Goal: Task Accomplishment & Management: Manage account settings

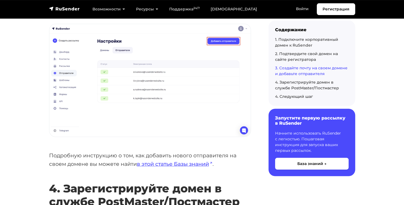
scroll to position [1289, 0]
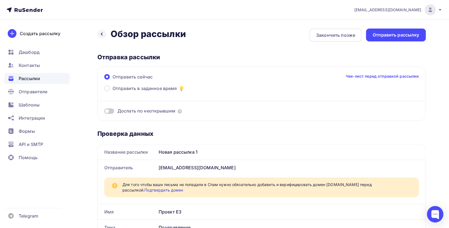
click at [425, 10] on div at bounding box center [430, 9] width 11 height 11
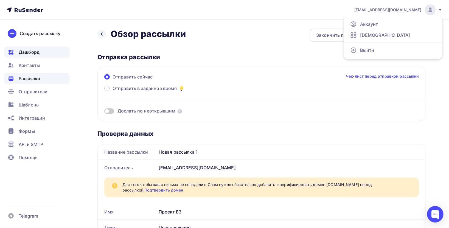
click at [23, 51] on span "Дашборд" at bounding box center [29, 52] width 21 height 7
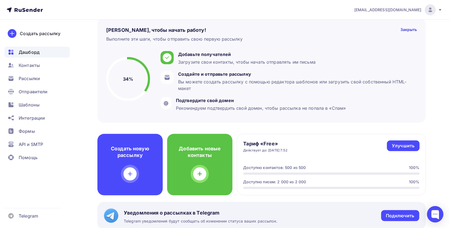
scroll to position [30, 0]
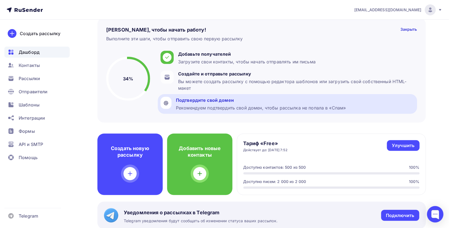
click at [224, 111] on div "Рекомендуем подтвердить свой домен, чтобы рассылка не попала в «Спам»" at bounding box center [261, 107] width 170 height 7
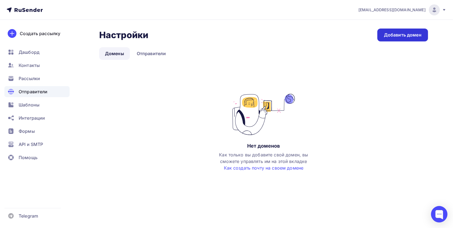
click at [403, 31] on link "Добавить домен" at bounding box center [403, 35] width 51 height 13
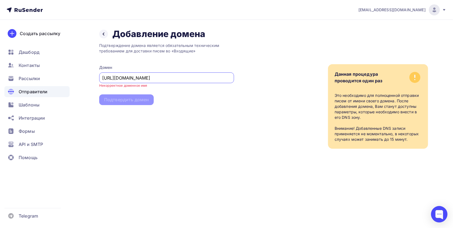
click at [116, 78] on input "https://eco3.by" at bounding box center [167, 78] width 129 height 7
click at [117, 78] on input "https://eco3.by" at bounding box center [167, 78] width 129 height 7
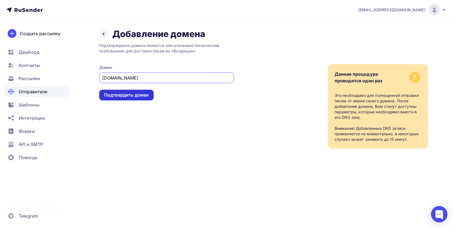
type input "eco3.by"
click at [108, 99] on div "Подтвердить домен" at bounding box center [126, 95] width 55 height 11
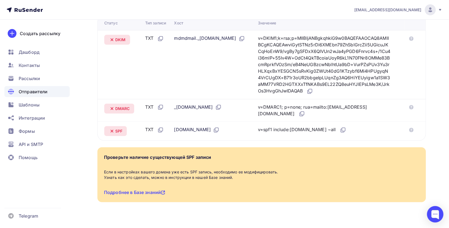
scroll to position [157, 0]
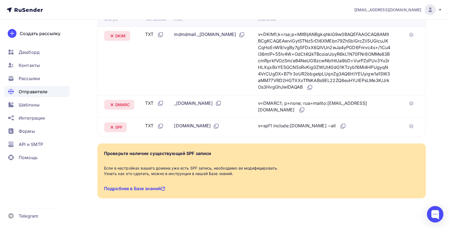
click at [150, 186] on link "Подробнее в Базе знаний" at bounding box center [134, 188] width 61 height 5
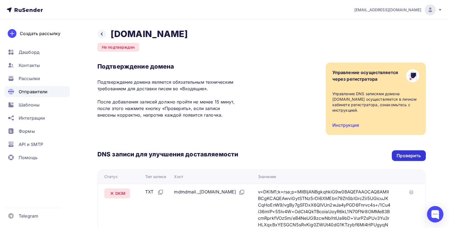
click at [406, 152] on div "Проверить" at bounding box center [409, 155] width 24 height 6
click at [405, 152] on div "Проверить" at bounding box center [409, 155] width 24 height 6
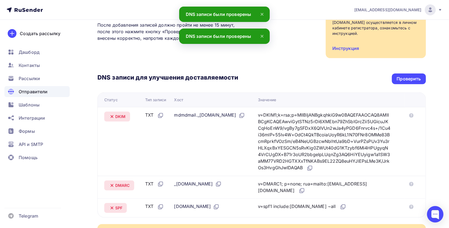
scroll to position [91, 0]
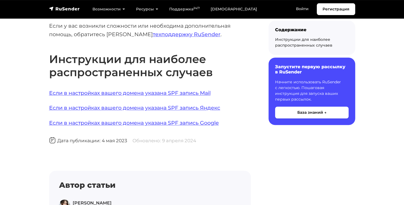
scroll to position [411, 0]
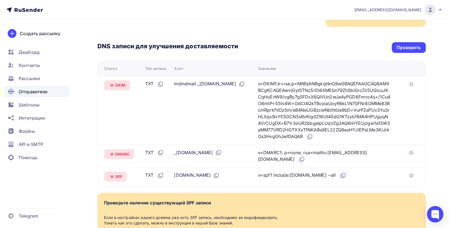
scroll to position [122, 0]
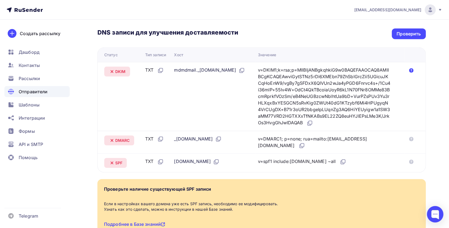
click at [413, 68] on icon at bounding box center [411, 70] width 4 height 4
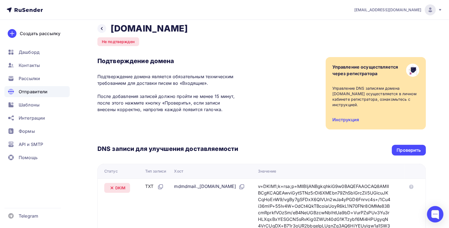
scroll to position [5, 0]
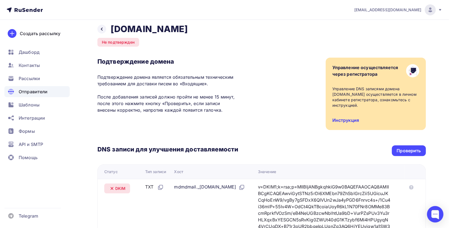
click at [352, 117] on link "Инструкция" at bounding box center [345, 119] width 27 height 5
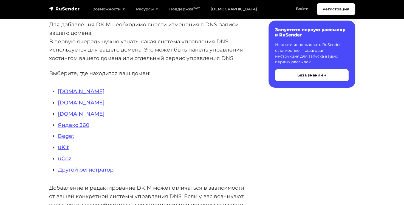
scroll to position [110, 0]
click at [98, 169] on link "Другой регистратор" at bounding box center [86, 170] width 56 height 7
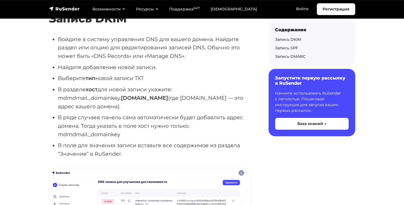
scroll to position [411, 0]
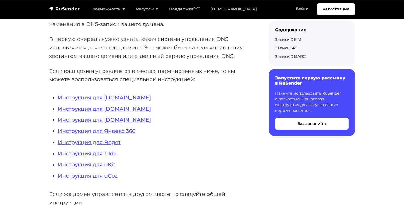
scroll to position [137, 0]
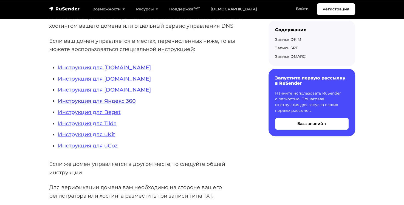
click at [115, 98] on link "Инструкция для Яндекс 360" at bounding box center [97, 101] width 78 height 7
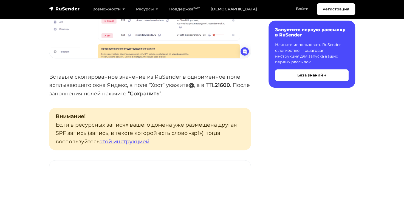
scroll to position [631, 0]
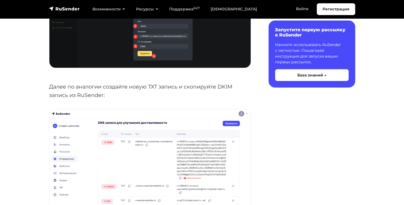
scroll to position [1070, 0]
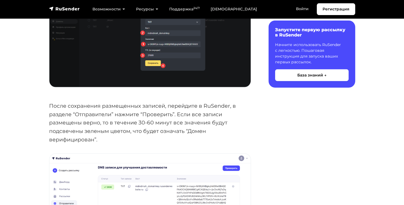
scroll to position [1230, 0]
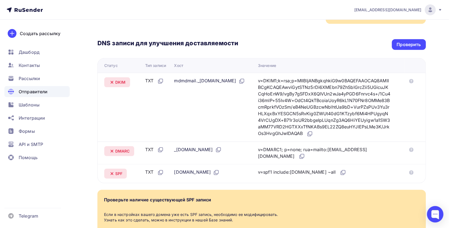
scroll to position [35, 0]
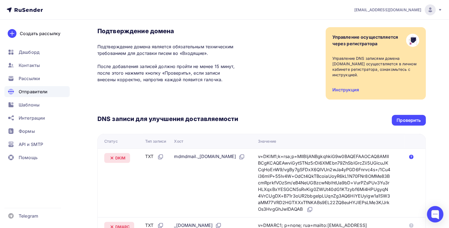
click at [413, 155] on icon at bounding box center [411, 157] width 4 height 4
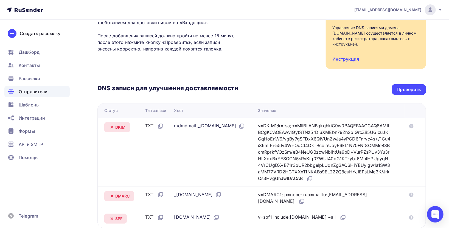
scroll to position [66, 0]
click at [406, 84] on div "Проверить" at bounding box center [409, 89] width 34 height 11
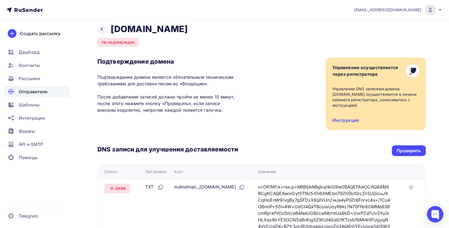
scroll to position [0, 0]
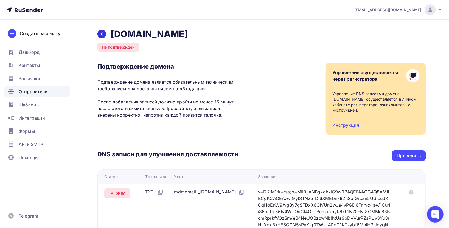
click at [100, 37] on div at bounding box center [101, 34] width 9 height 9
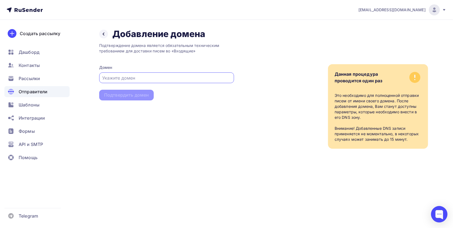
click at [115, 79] on input "text" at bounding box center [167, 78] width 129 height 7
click at [423, 13] on div "info@eco3.by" at bounding box center [403, 9] width 88 height 11
click at [230, 136] on div "Подтверждение домена является обязательным техническим требованием для доставки…" at bounding box center [166, 93] width 135 height 109
click at [164, 75] on input "text" at bounding box center [167, 78] width 129 height 7
paste input "enecagroup.com"
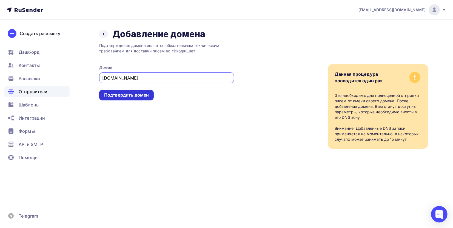
type input "enecagroup.com"
click at [145, 96] on div "Подтвердить домен" at bounding box center [126, 95] width 45 height 6
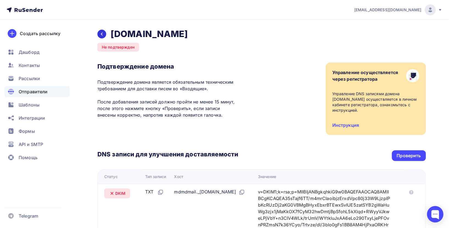
click at [103, 35] on icon at bounding box center [102, 34] width 4 height 4
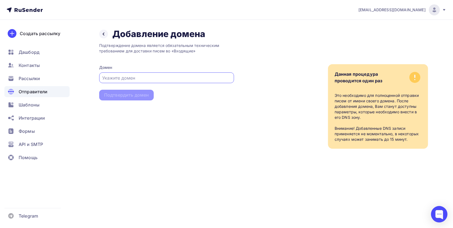
click at [160, 76] on input "text" at bounding box center [167, 78] width 129 height 7
paste input "eco3.by"
type input "eco3.by"
click at [126, 97] on div "Подтвердить домен" at bounding box center [126, 95] width 45 height 6
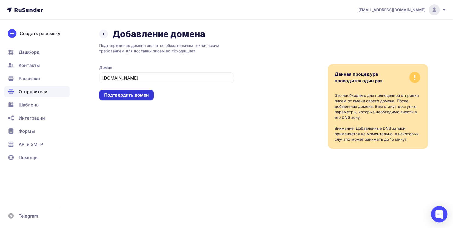
click at [127, 96] on div "Подтвердить домен" at bounding box center [126, 95] width 45 height 6
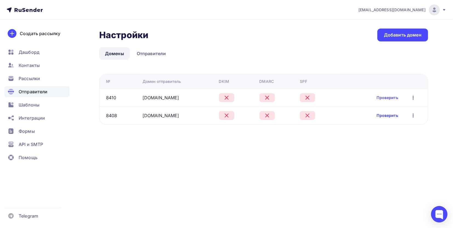
click at [388, 117] on link "Проверить" at bounding box center [387, 115] width 21 height 5
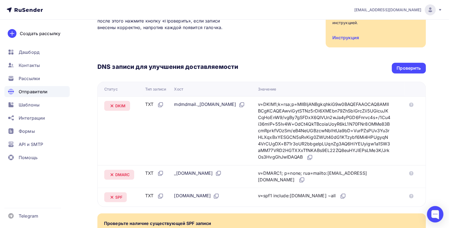
scroll to position [91, 0]
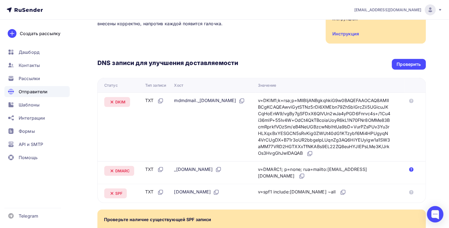
click at [412, 167] on icon at bounding box center [411, 169] width 4 height 4
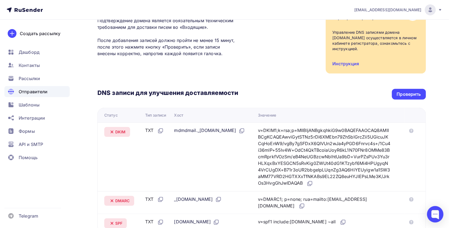
scroll to position [30, 0]
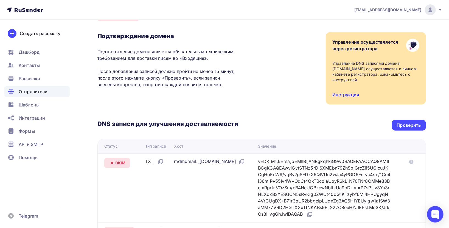
click at [352, 92] on link "Инструкция" at bounding box center [345, 94] width 27 height 5
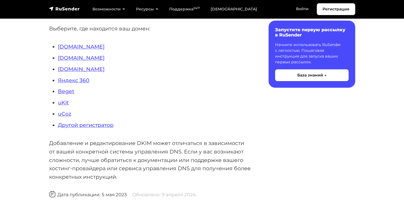
scroll to position [165, 0]
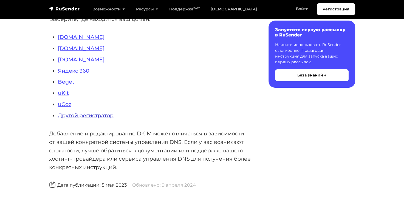
click at [100, 117] on link "Другой регистратор" at bounding box center [86, 115] width 56 height 7
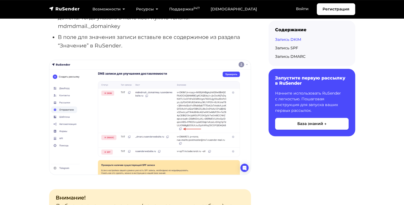
scroll to position [494, 0]
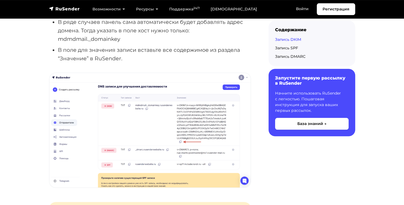
click at [95, 44] on ul "Войдите в систему управления DNS для вашего домена. Найдите раздел или опцию дл…" at bounding box center [150, 1] width 202 height 123
click at [95, 41] on li "В ряде случаев панель сама автоматически будет добавлять адрес домена. Тогда ук…" at bounding box center [154, 30] width 193 height 25
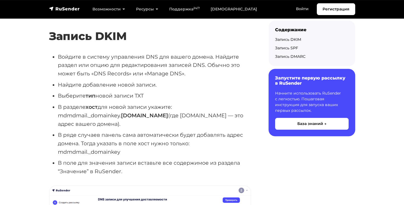
scroll to position [382, 0]
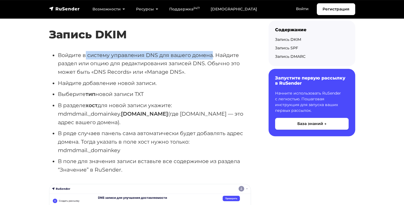
drag, startPoint x: 86, startPoint y: 54, endPoint x: 212, endPoint y: 52, distance: 126.2
click at [212, 52] on li "Войдите в систему управления DNS для вашего домена. Найдите раздел или опцию дл…" at bounding box center [154, 63] width 193 height 25
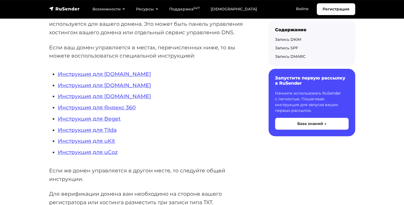
scroll to position [108, 0]
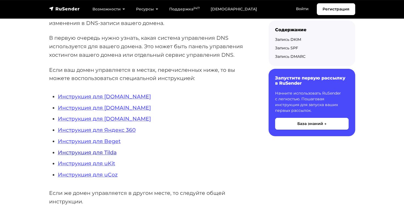
click at [72, 154] on link "Инструкция для Tilda" at bounding box center [87, 152] width 59 height 7
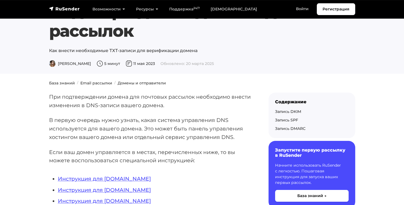
scroll to position [0, 0]
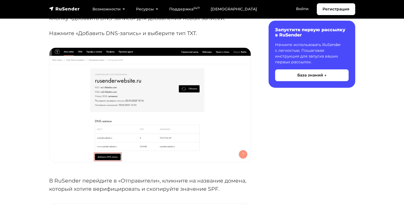
scroll to position [219, 0]
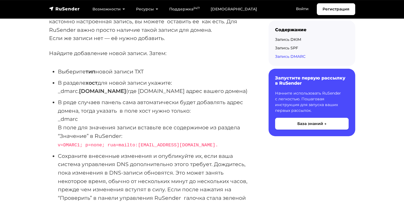
scroll to position [1642, 0]
